Goal: Download file/media

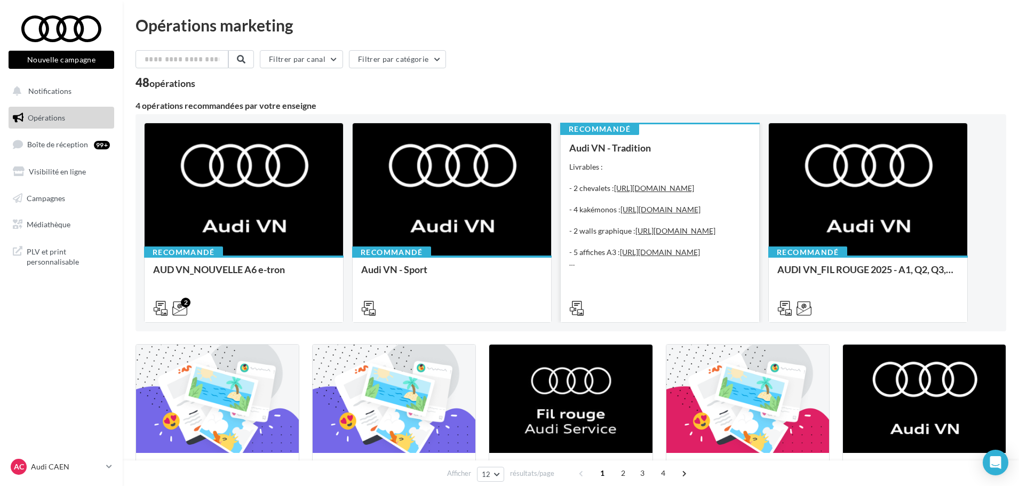
click at [637, 161] on div "Audi VN - Tradition Livrables : - 2 chevalets : https://audi.get-it-solutions.c…" at bounding box center [659, 227] width 181 height 170
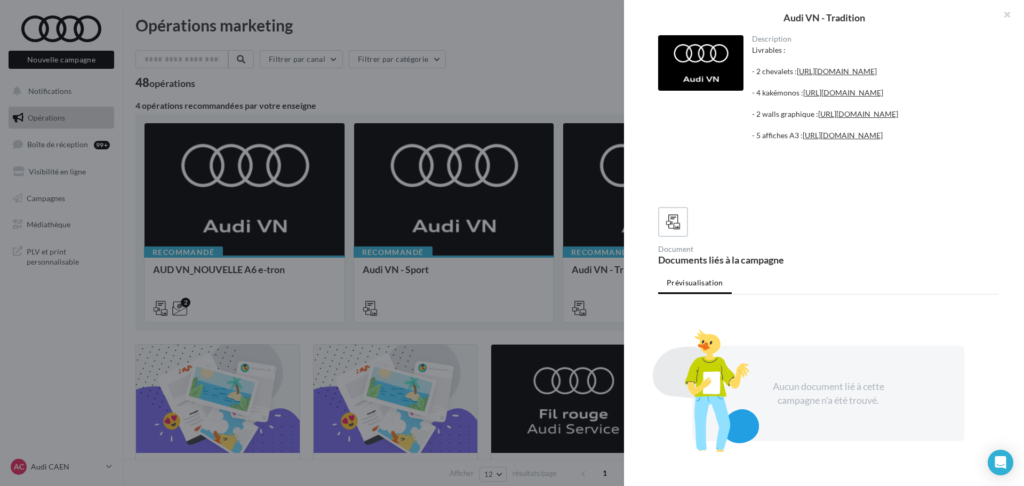
click at [515, 77] on div at bounding box center [512, 243] width 1024 height 486
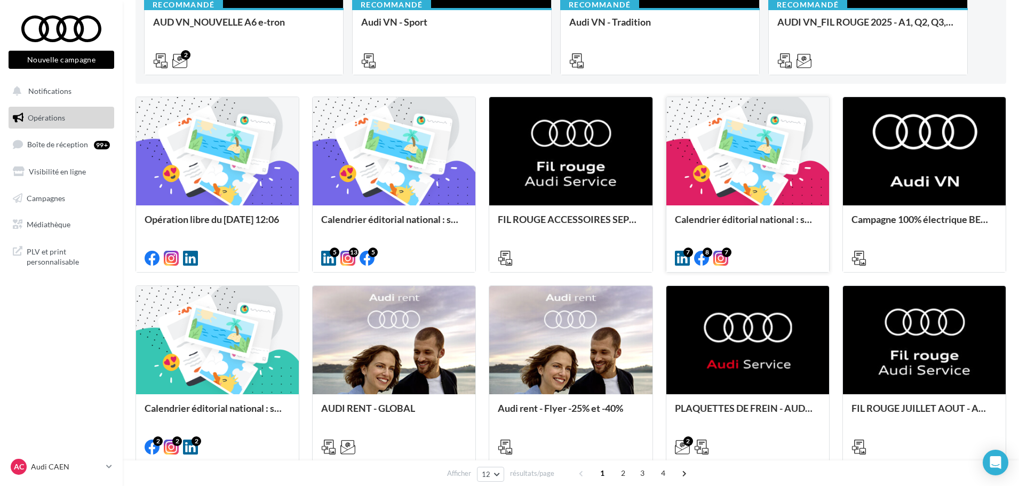
scroll to position [267, 0]
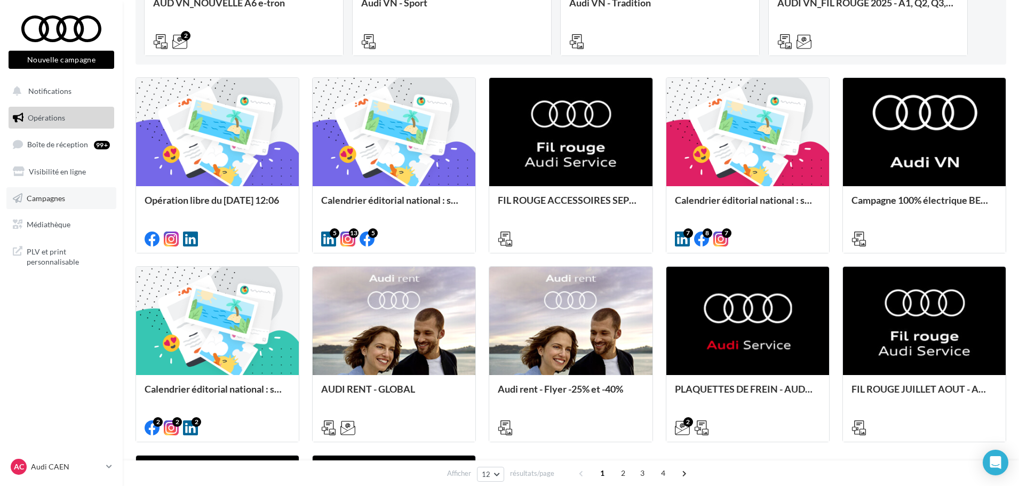
click at [65, 192] on link "Campagnes" at bounding box center [61, 198] width 110 height 22
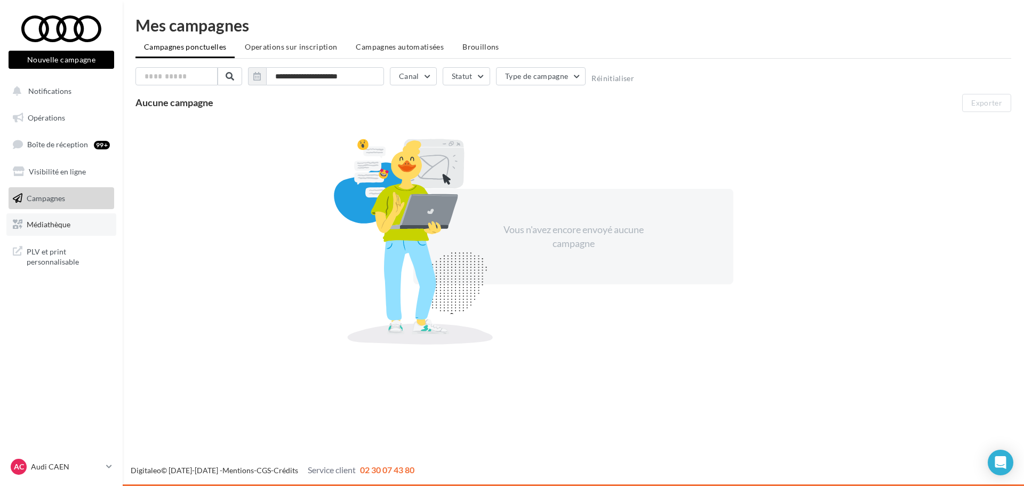
click at [69, 235] on link "Médiathèque" at bounding box center [61, 224] width 110 height 22
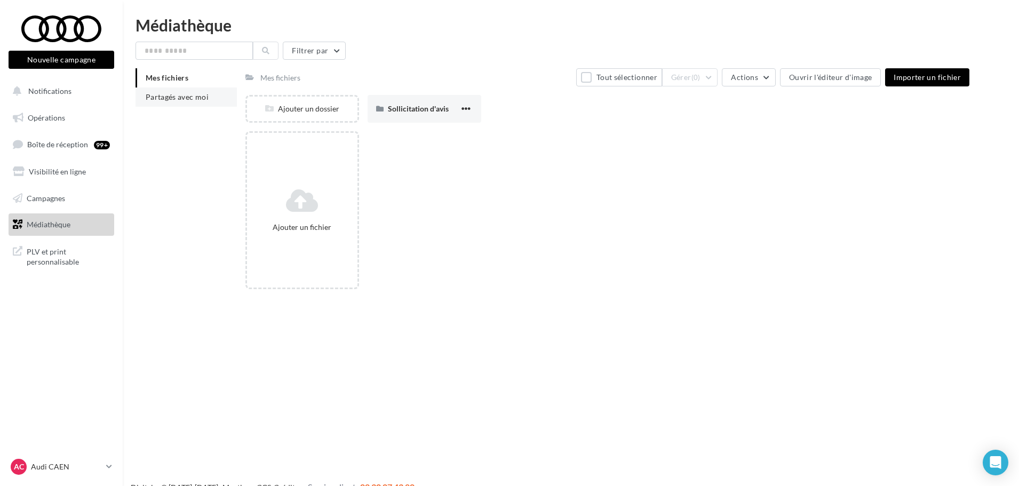
click at [165, 95] on span "Partagés avec moi" at bounding box center [177, 96] width 63 height 9
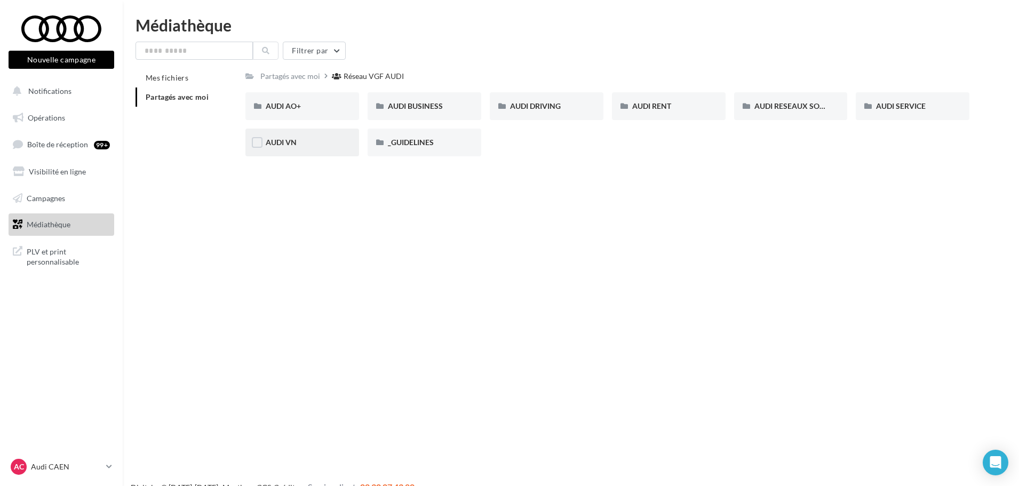
click at [336, 144] on div "AUDI VN" at bounding box center [302, 142] width 73 height 11
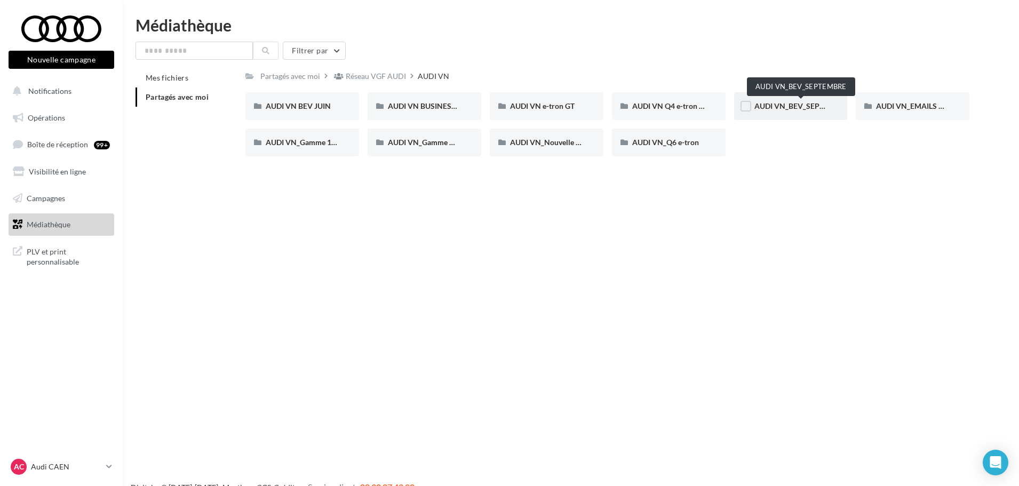
click at [793, 106] on span "AUDI VN_BEV_SEPTEMBRE" at bounding box center [801, 105] width 94 height 9
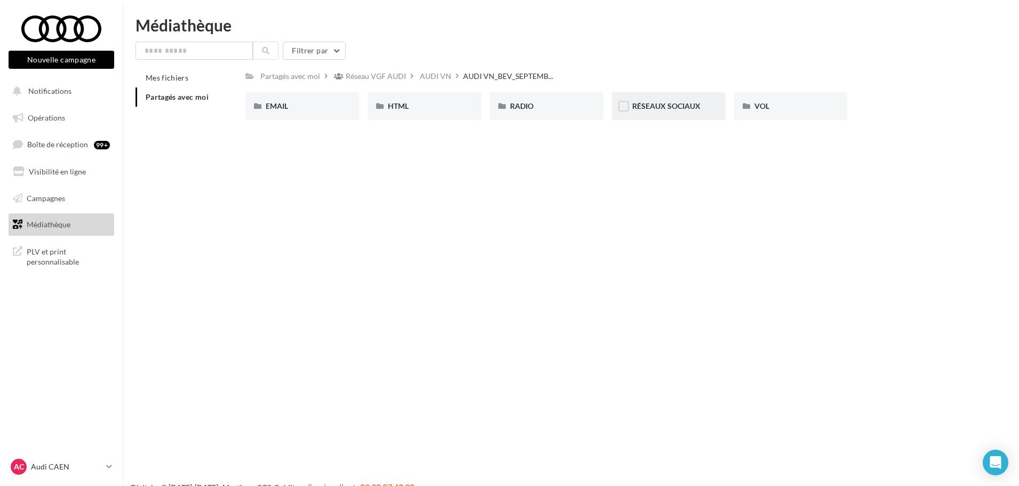
click at [690, 109] on span "RÉSEAUX SOCIAUX" at bounding box center [666, 105] width 68 height 9
click at [373, 72] on div "AUDI VN" at bounding box center [370, 76] width 31 height 11
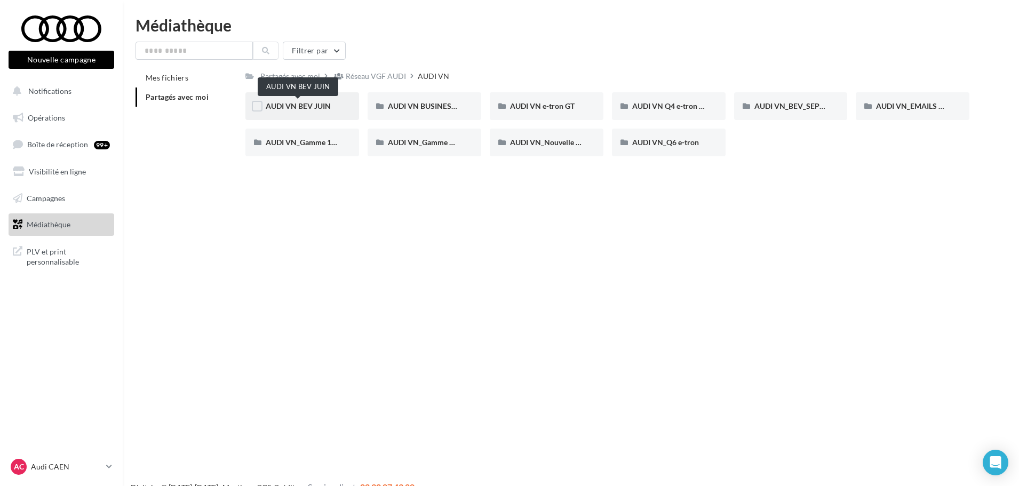
click at [315, 107] on span "AUDI VN BEV JUIN" at bounding box center [298, 105] width 65 height 9
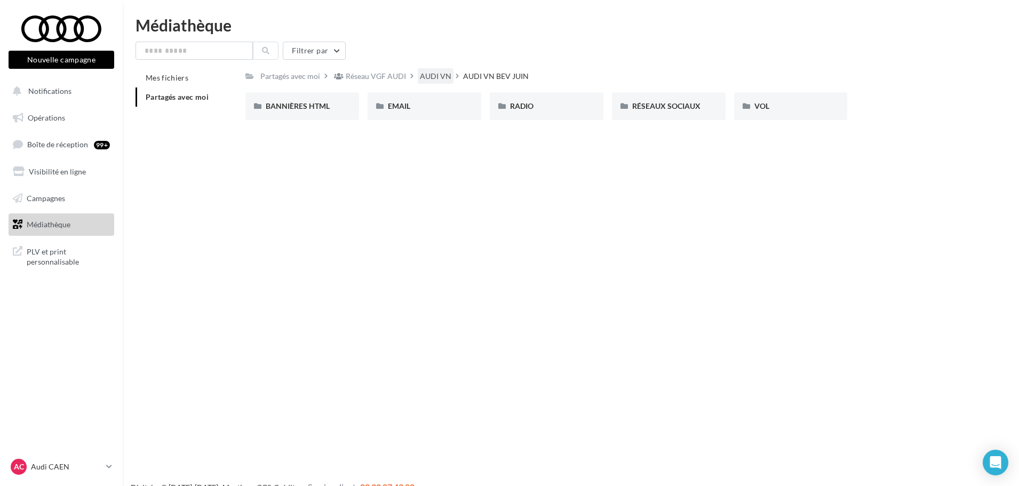
click at [423, 69] on div "AUDI VN" at bounding box center [436, 75] width 36 height 15
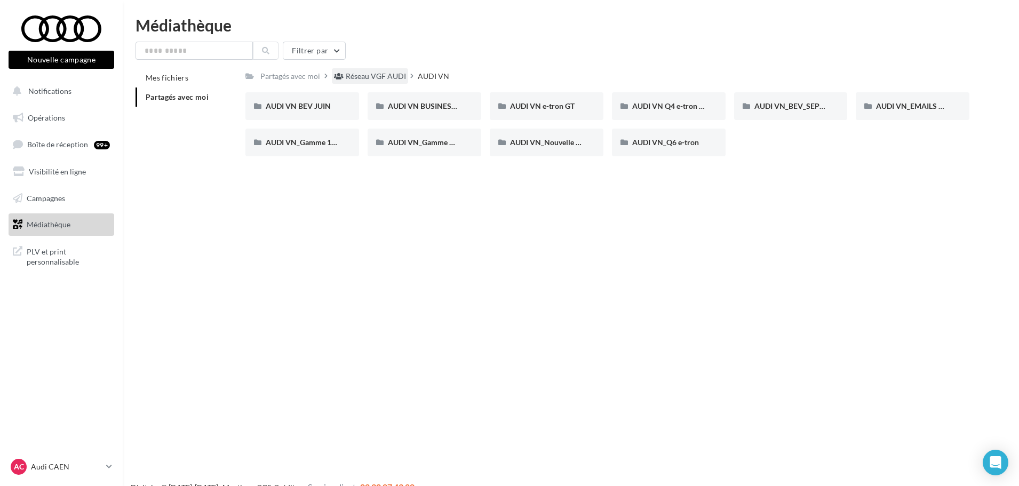
click at [351, 81] on div "Réseau VGF AUDI" at bounding box center [376, 76] width 60 height 11
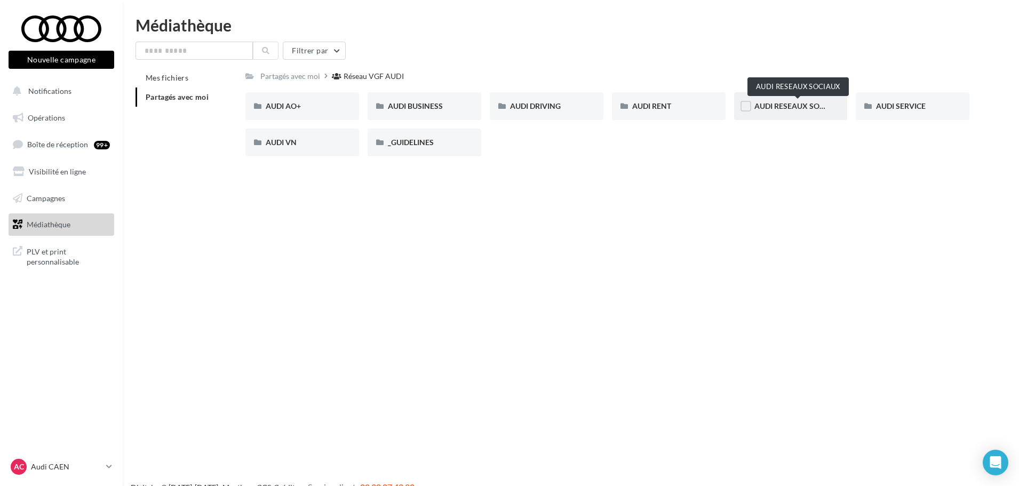
click at [777, 107] on span "AUDI RESEAUX SOCIAUX" at bounding box center [798, 105] width 88 height 9
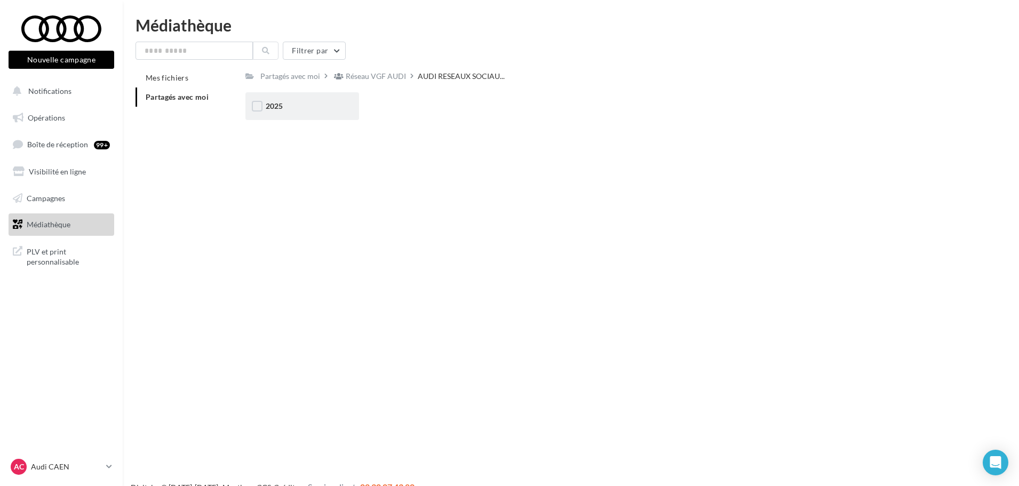
click at [347, 99] on div "2025" at bounding box center [302, 106] width 114 height 28
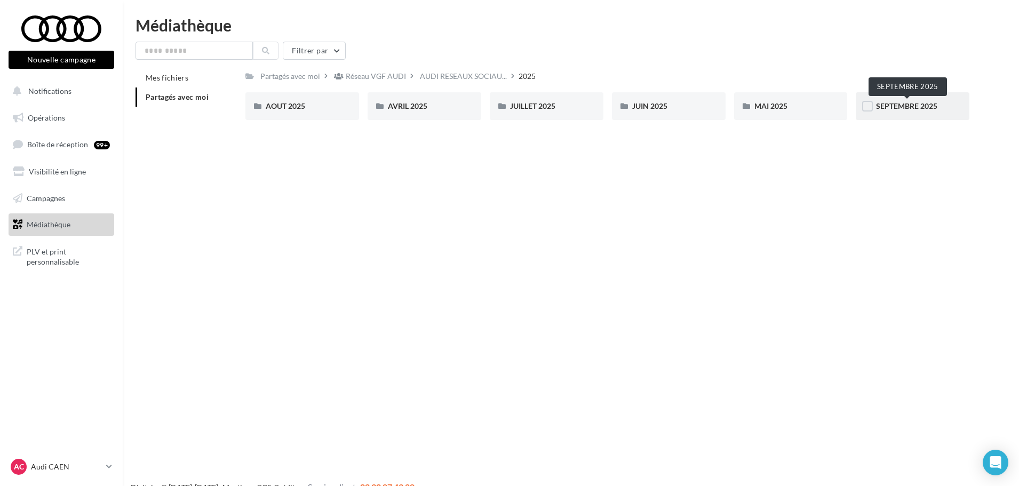
click at [879, 102] on span "SEPTEMBRE 2025" at bounding box center [906, 105] width 61 height 9
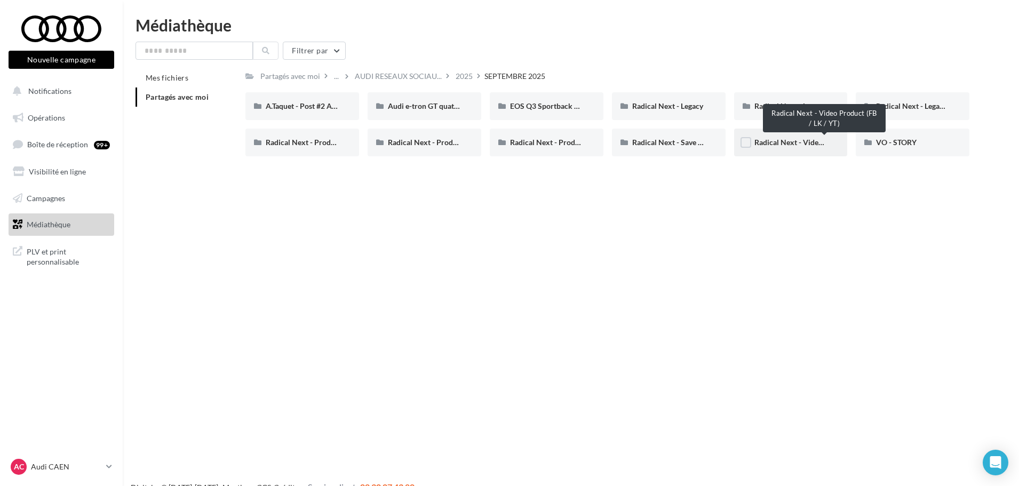
click at [772, 143] on span "Radical Next - Video Product (FB / LK / YT)" at bounding box center [825, 142] width 142 height 9
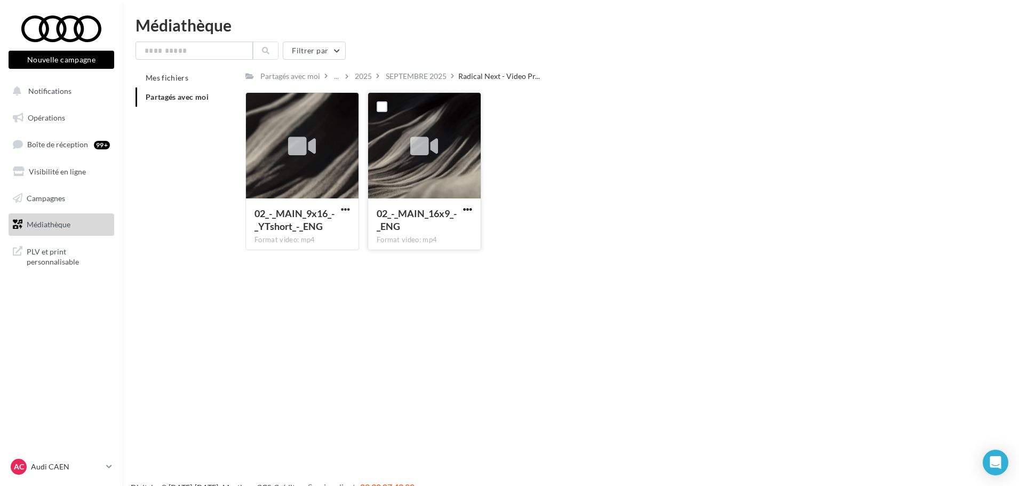
click at [472, 208] on span "button" at bounding box center [467, 209] width 9 height 9
click at [449, 226] on button "Télécharger" at bounding box center [421, 231] width 107 height 28
click at [435, 71] on div "SEPTEMBRE 2025" at bounding box center [416, 76] width 61 height 11
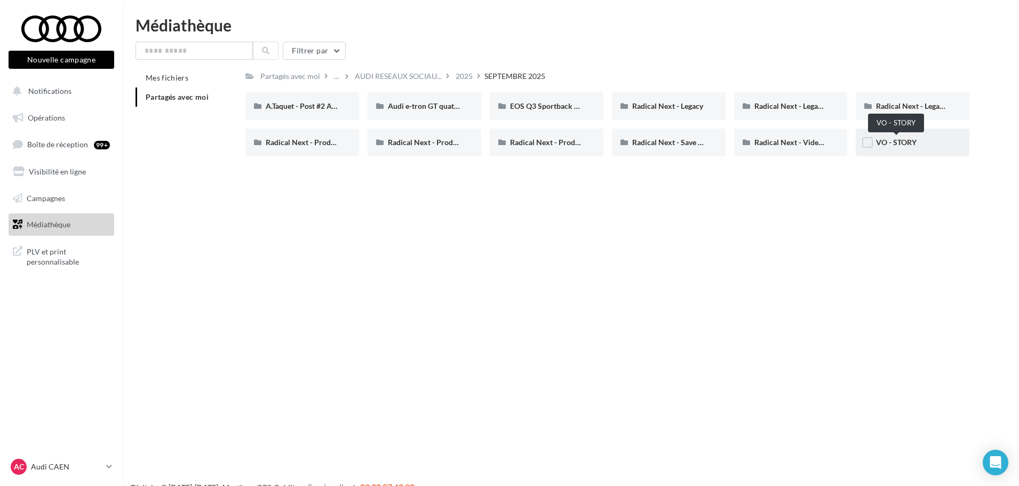
click at [907, 145] on span "VO - STORY" at bounding box center [896, 142] width 41 height 9
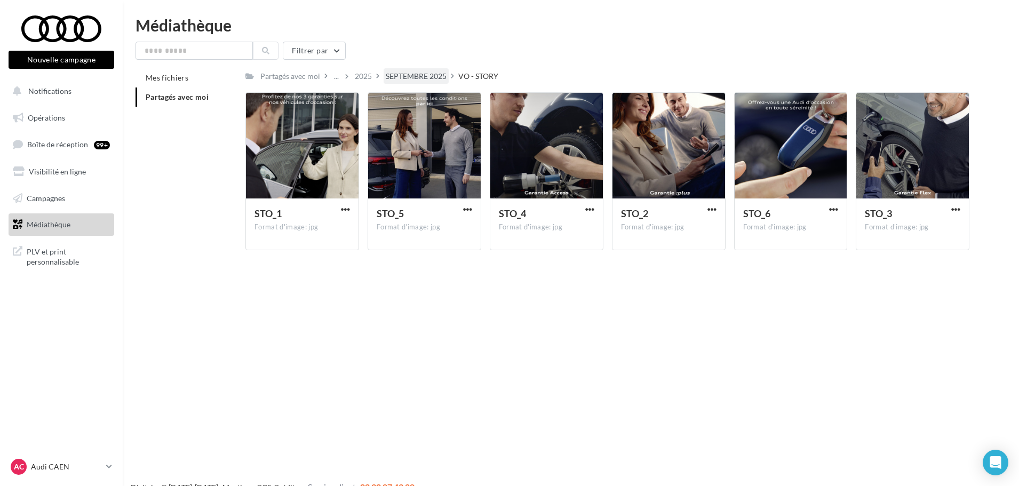
click at [438, 77] on div "SEPTEMBRE 2025" at bounding box center [416, 76] width 61 height 11
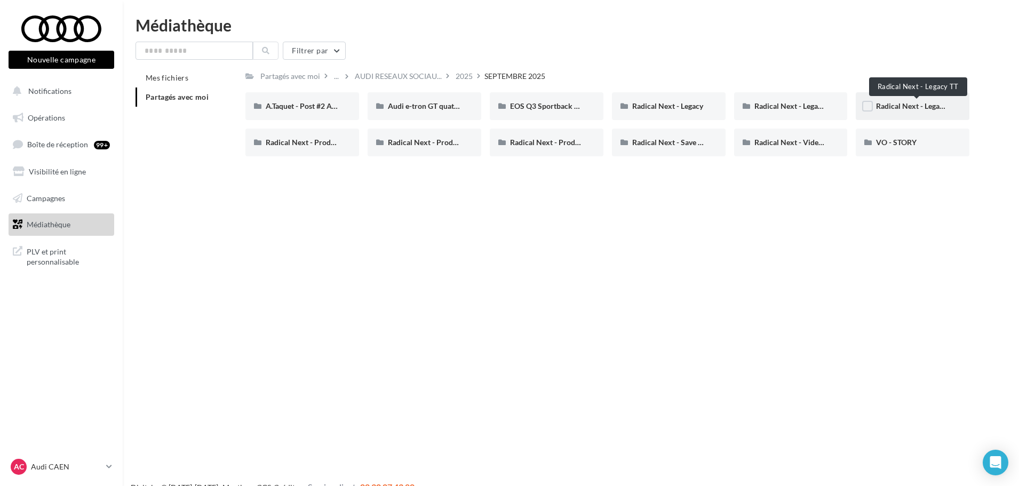
click at [925, 107] on span "Radical Next - Legacy TT" at bounding box center [916, 105] width 81 height 9
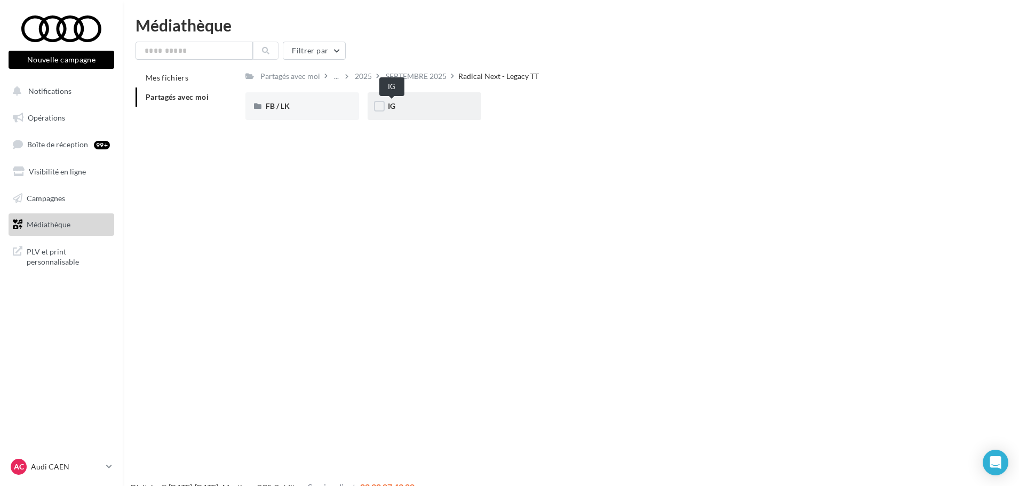
click at [391, 105] on span "IG" at bounding box center [391, 105] width 7 height 9
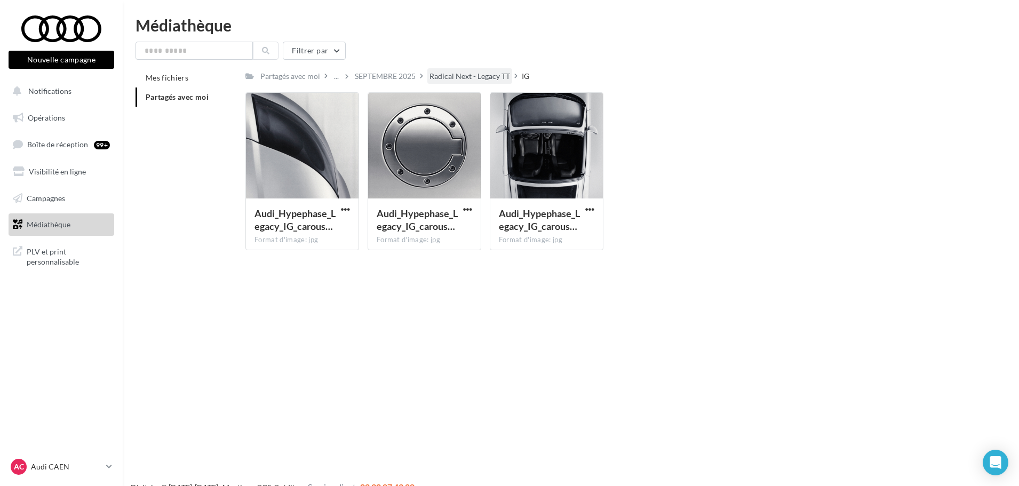
click at [443, 78] on div "Radical Next - Legacy TT" at bounding box center [470, 76] width 81 height 11
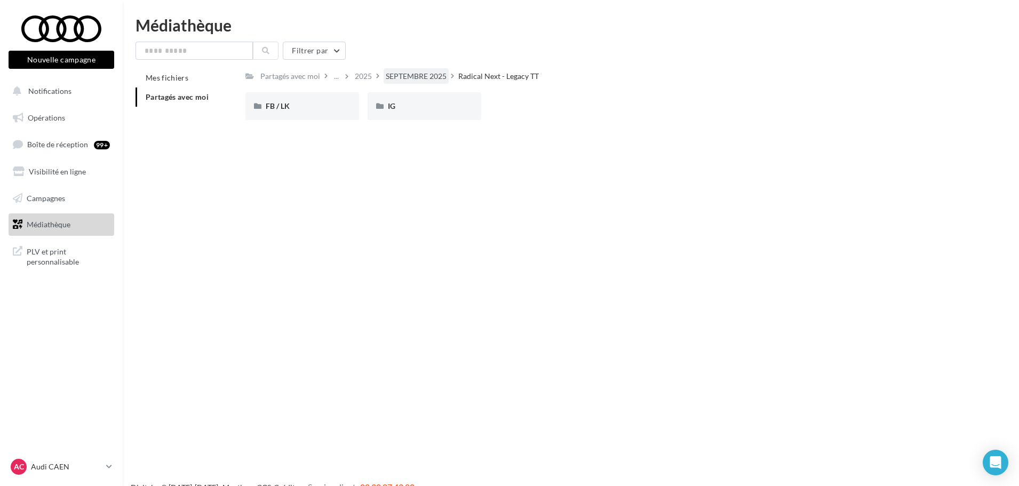
click at [424, 83] on div "SEPTEMBRE 2025" at bounding box center [416, 75] width 65 height 15
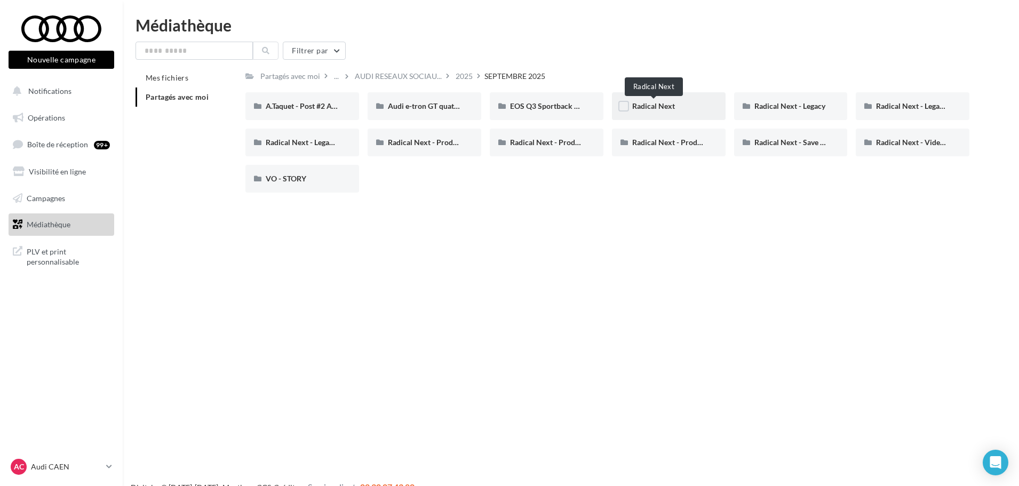
click at [668, 106] on span "Radical Next" at bounding box center [653, 105] width 43 height 9
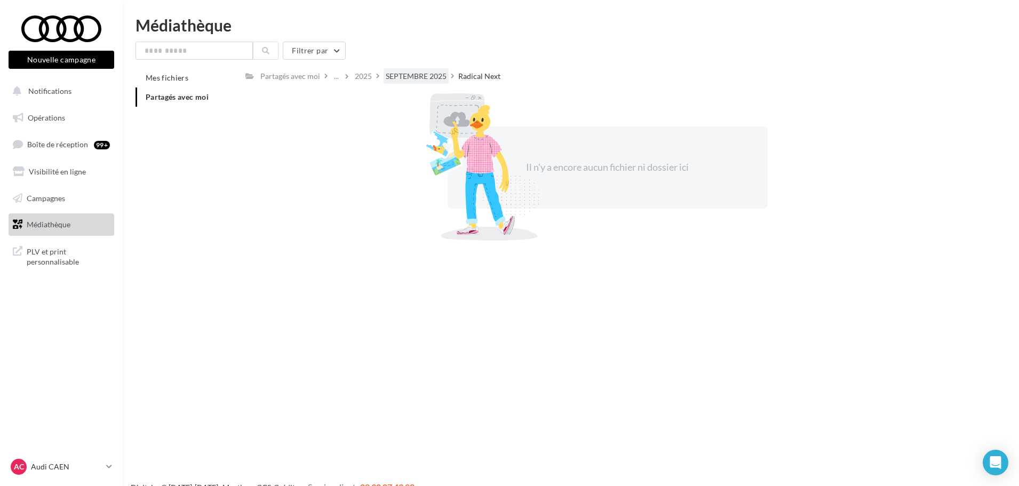
click at [411, 77] on div "SEPTEMBRE 2025" at bounding box center [416, 76] width 61 height 11
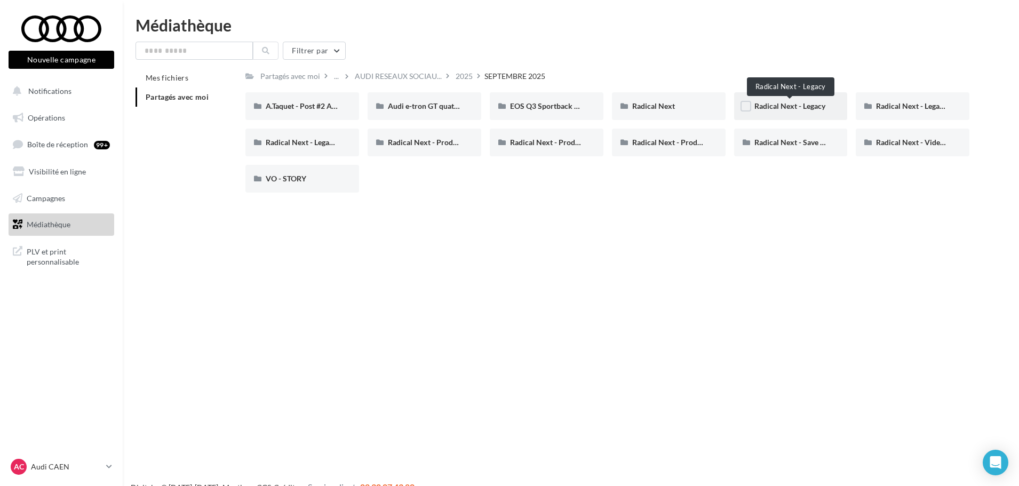
click at [778, 103] on span "Radical Next - Legacy" at bounding box center [789, 105] width 71 height 9
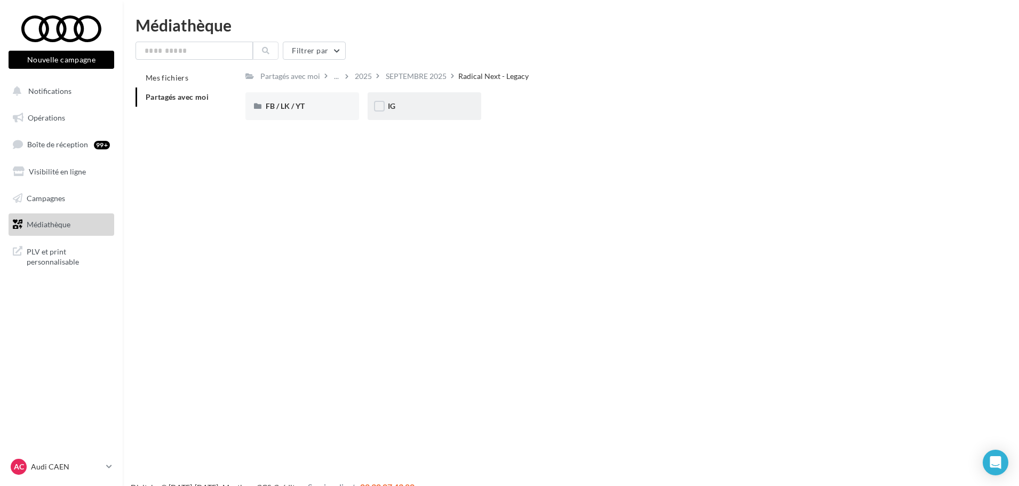
click at [391, 112] on div "IG" at bounding box center [425, 106] width 114 height 28
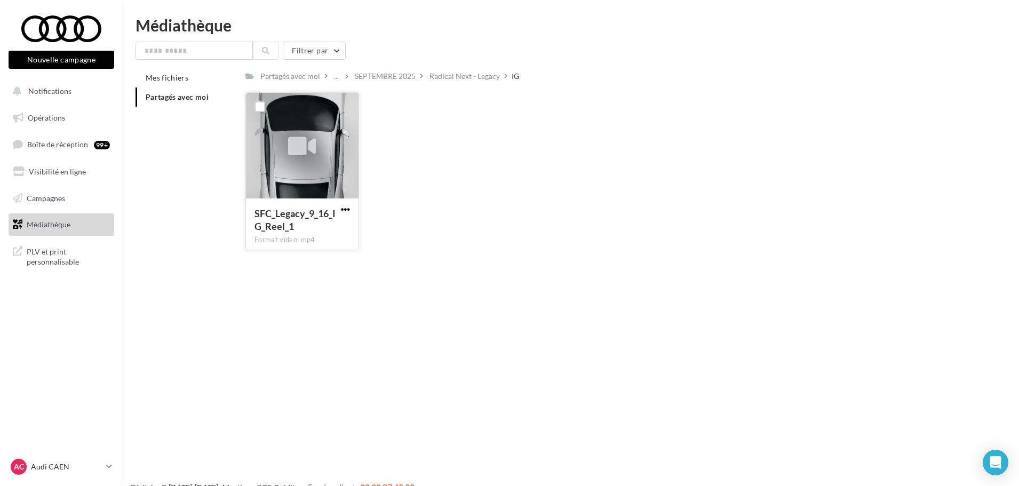
click at [348, 208] on span "button" at bounding box center [345, 209] width 9 height 9
click at [328, 234] on button "Télécharger" at bounding box center [298, 231] width 107 height 28
click at [563, 216] on div "SFC_Legacy_9_16_IG_Reel_1 Format video: mp4 SFC_Legacy_9_16_IG_Reel_1" at bounding box center [611, 175] width 733 height 166
click at [468, 77] on div "Radical Next - Legacy" at bounding box center [465, 76] width 70 height 11
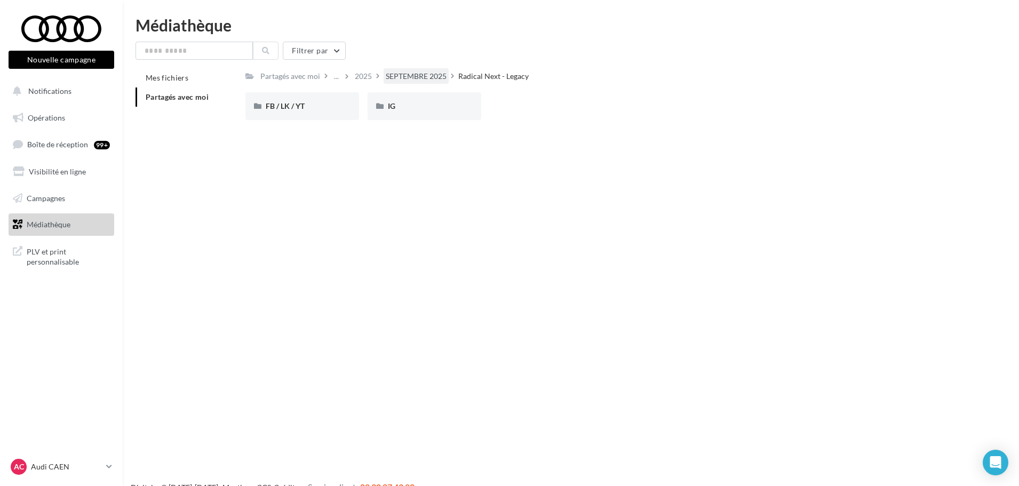
click at [409, 77] on div "SEPTEMBRE 2025" at bounding box center [416, 76] width 61 height 11
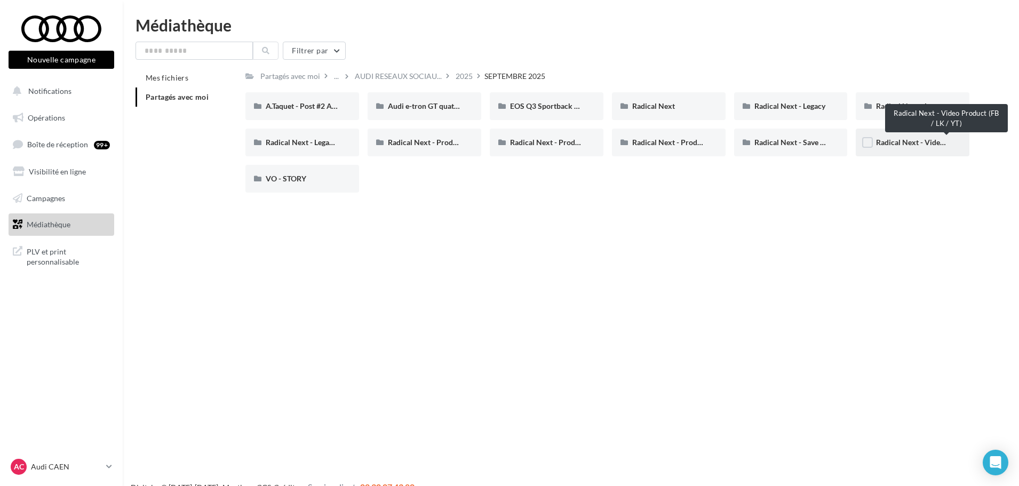
click at [896, 145] on span "Radical Next - Video Product (FB / LK / YT)" at bounding box center [947, 142] width 142 height 9
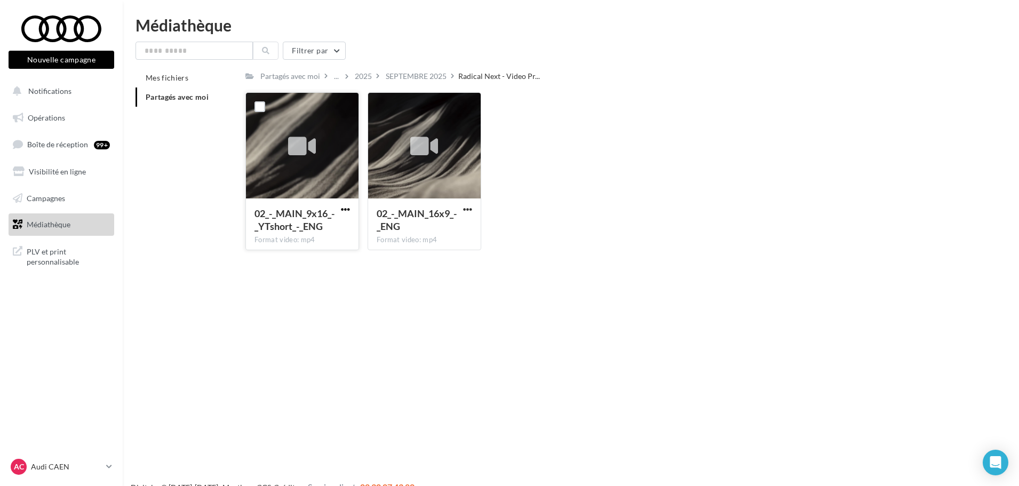
click at [346, 208] on span "button" at bounding box center [345, 209] width 9 height 9
click at [337, 225] on button "Télécharger" at bounding box center [298, 231] width 107 height 28
click at [423, 69] on div "SEPTEMBRE 2025" at bounding box center [416, 75] width 65 height 15
